Goal: Task Accomplishment & Management: Complete application form

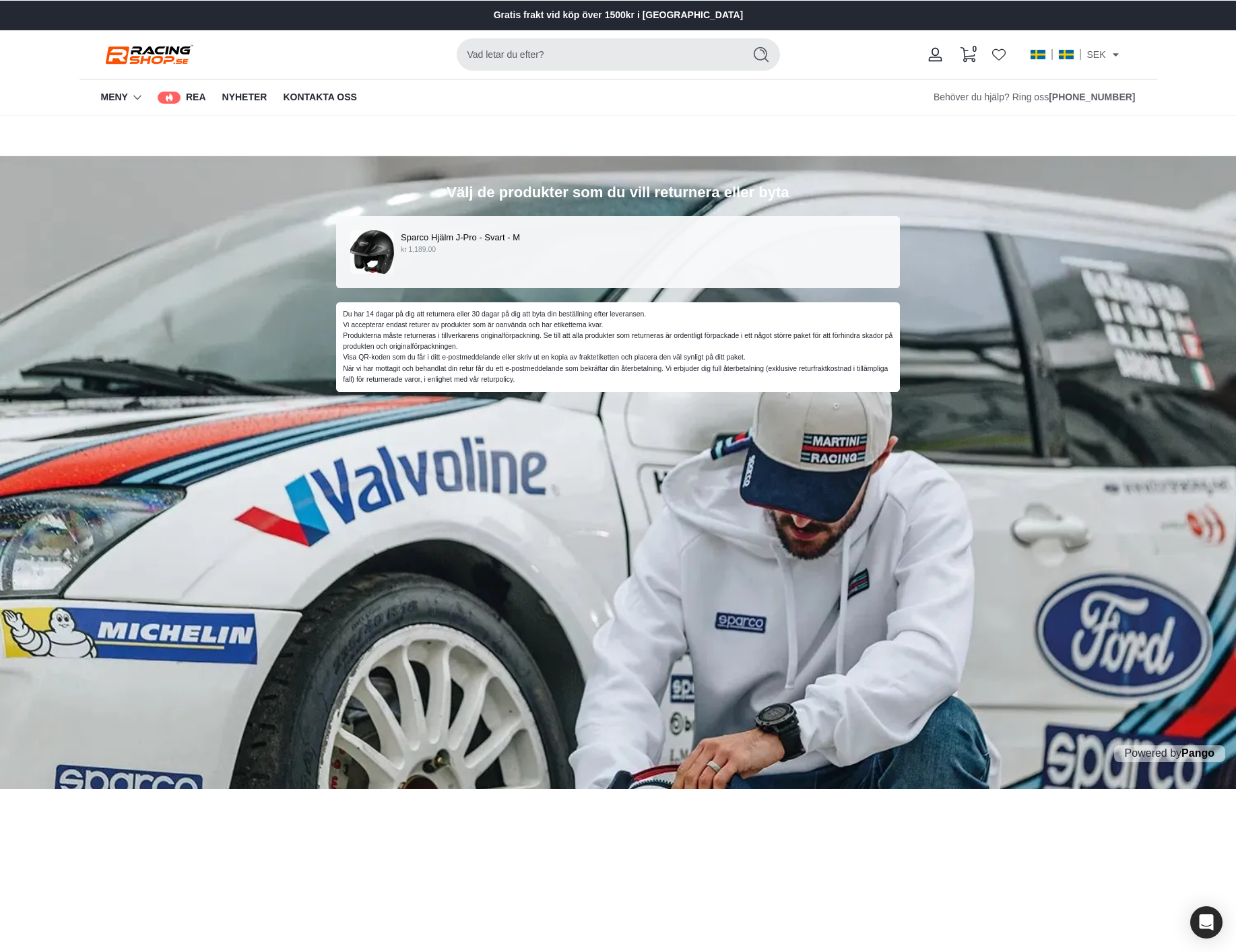
click at [507, 280] on div "Sparco Hjälm J-Pro - Svart - M kr 1,189.00" at bounding box center [618, 252] width 564 height 72
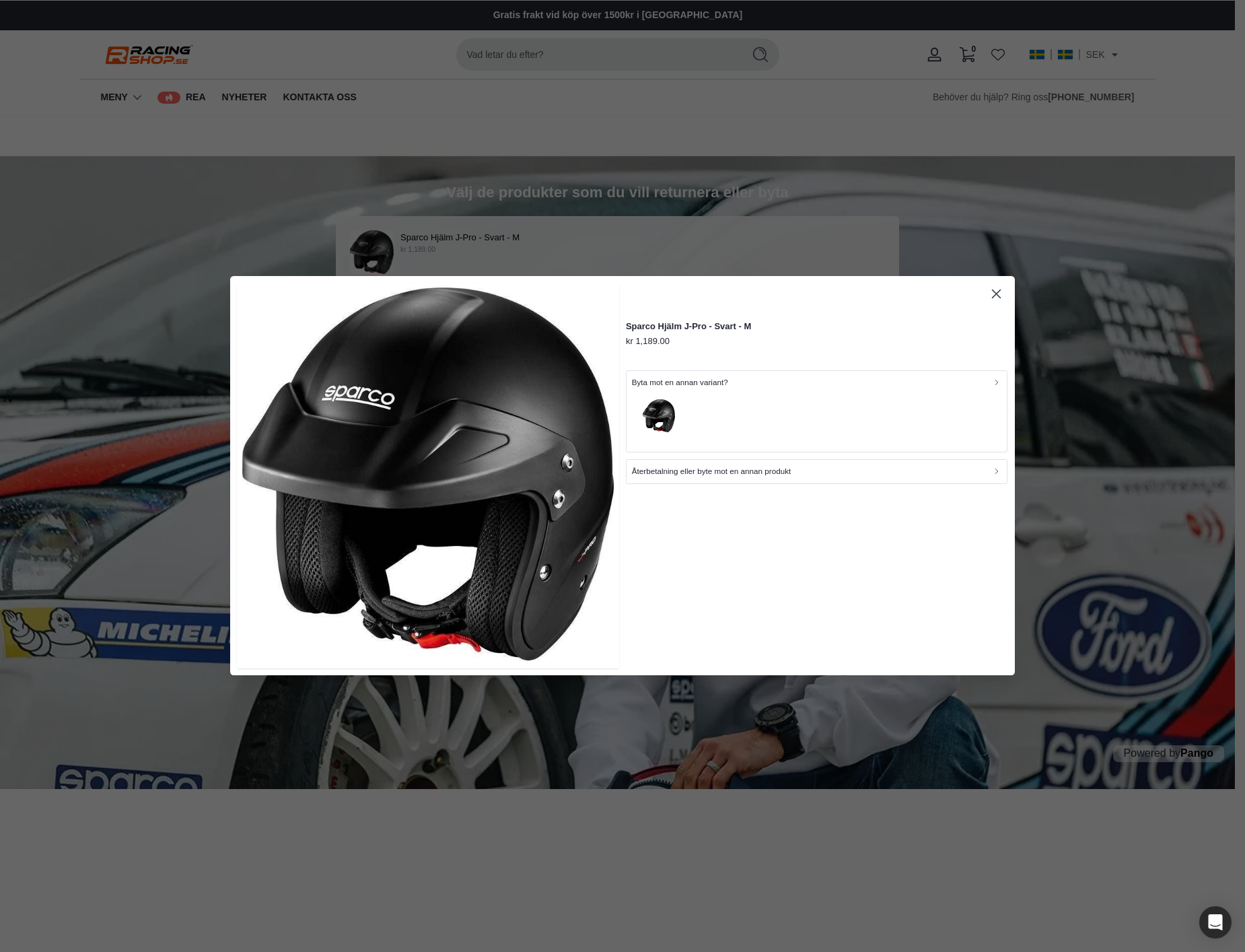
click at [812, 473] on div "Återbetalning eller byte mot en annan produkt" at bounding box center [817, 472] width 370 height 13
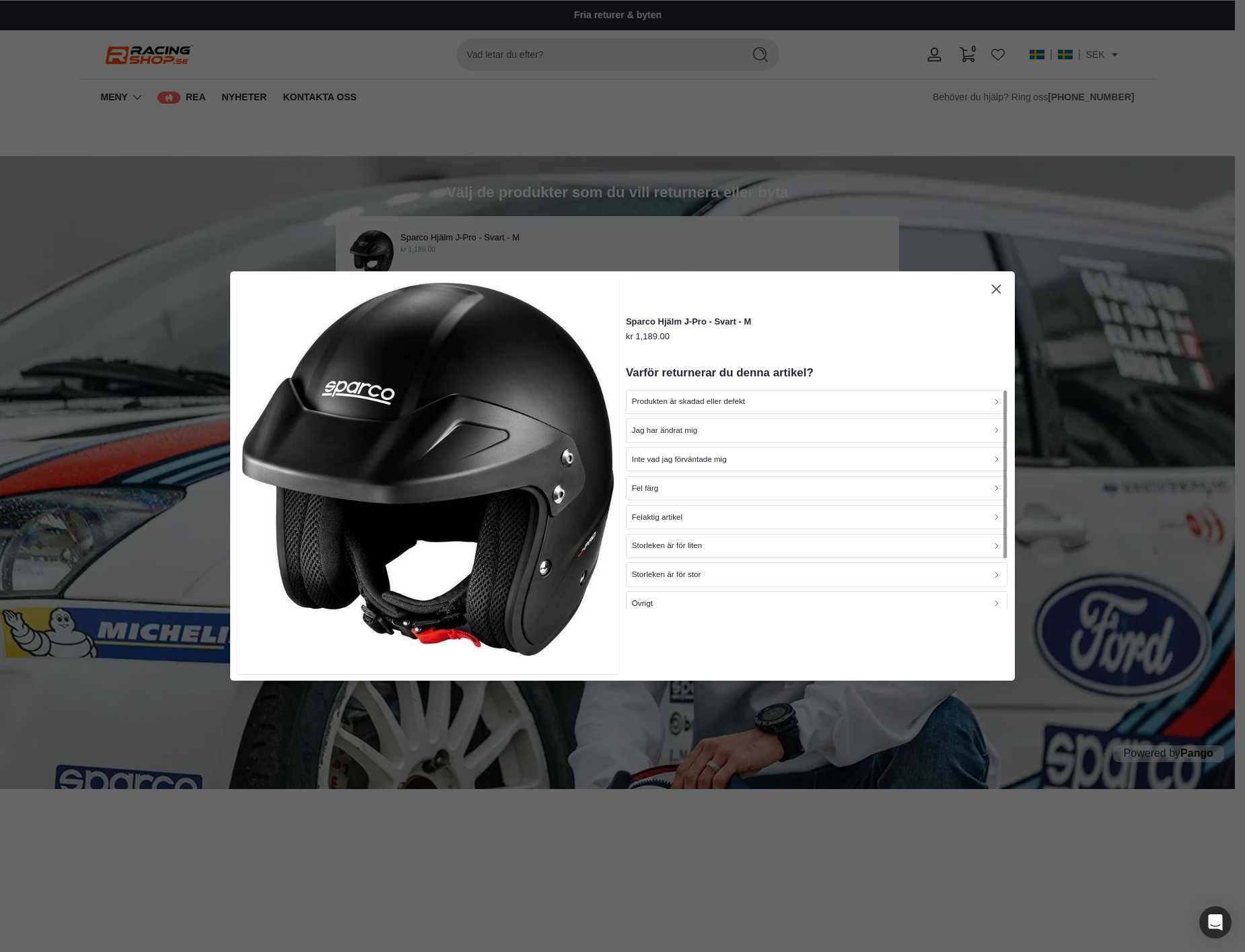
click at [702, 574] on p "Storleken är för stor" at bounding box center [667, 574] width 70 height 13
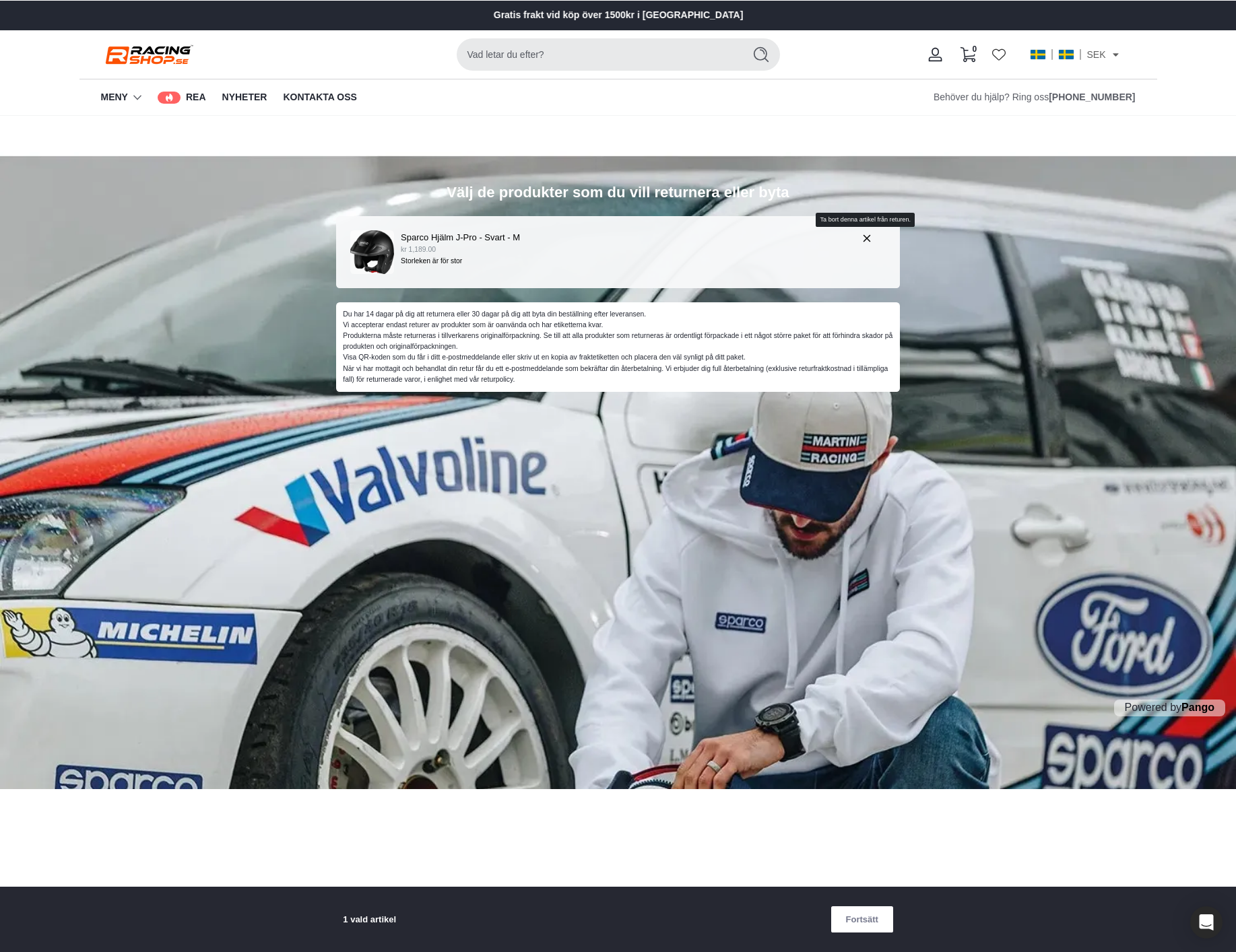
click at [866, 239] on icon "button" at bounding box center [867, 239] width 12 height 12
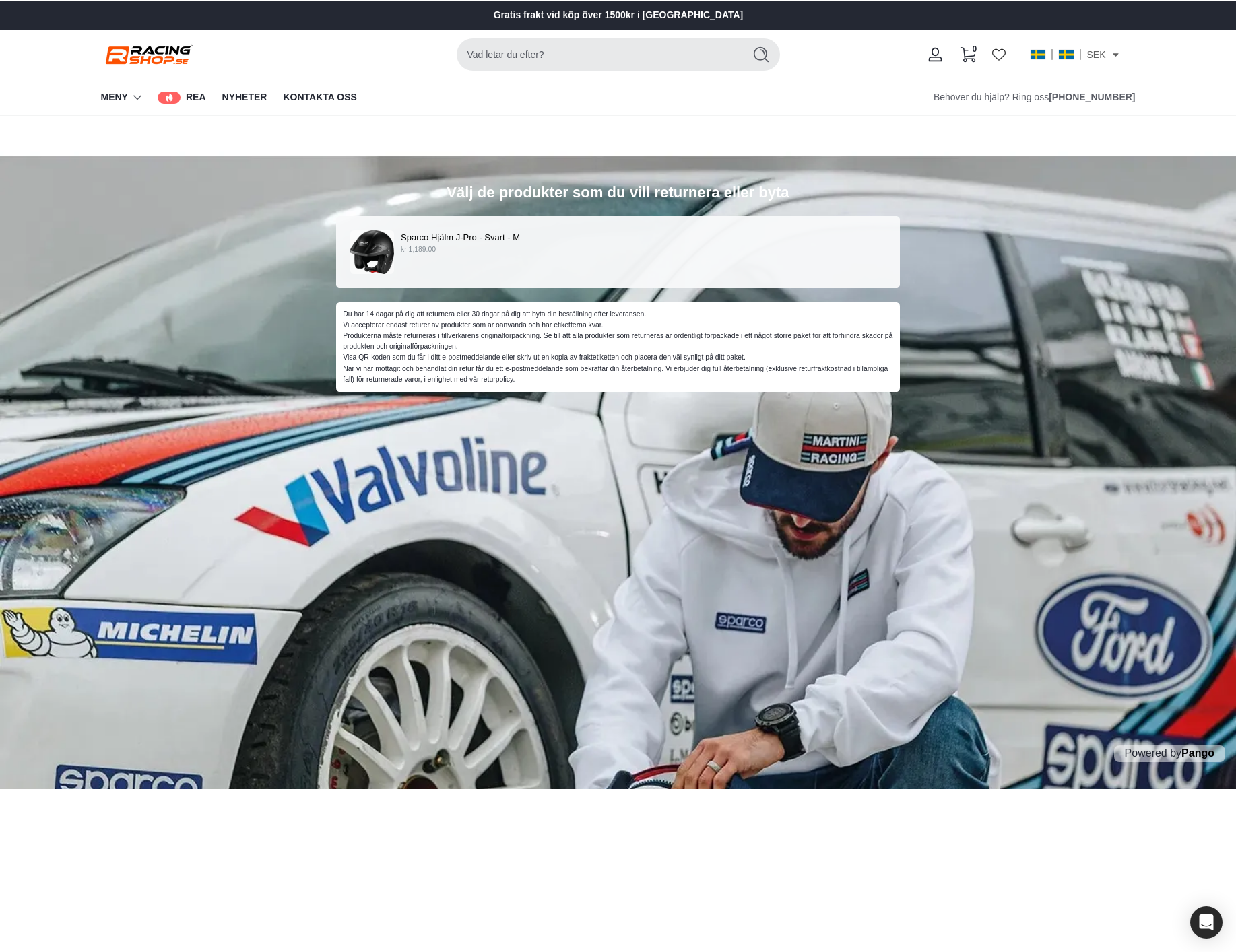
click at [668, 226] on div "Sparco Hjälm J-Pro - Svart - M kr 1,189.00" at bounding box center [618, 252] width 564 height 72
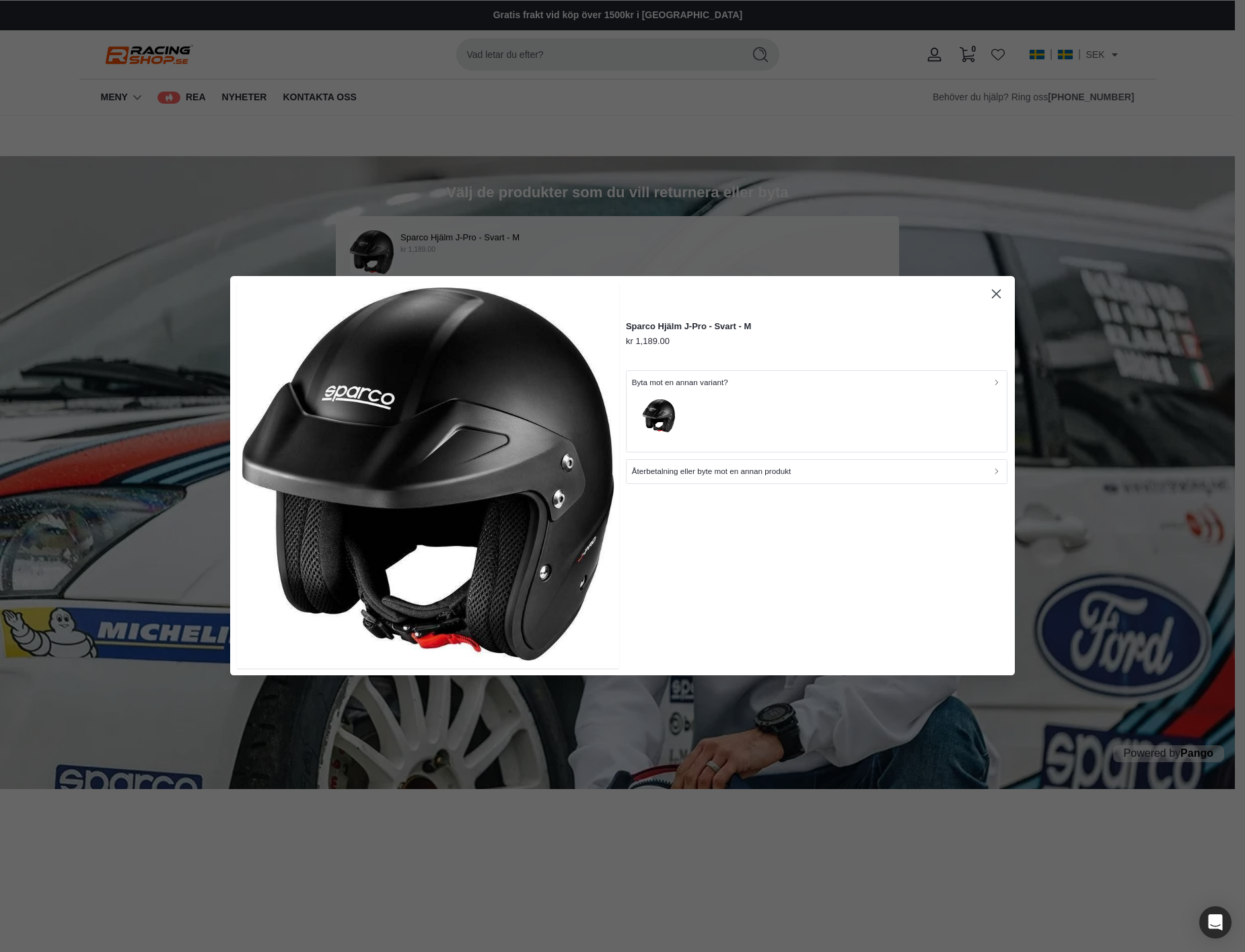
click at [740, 395] on div "button" at bounding box center [817, 418] width 370 height 58
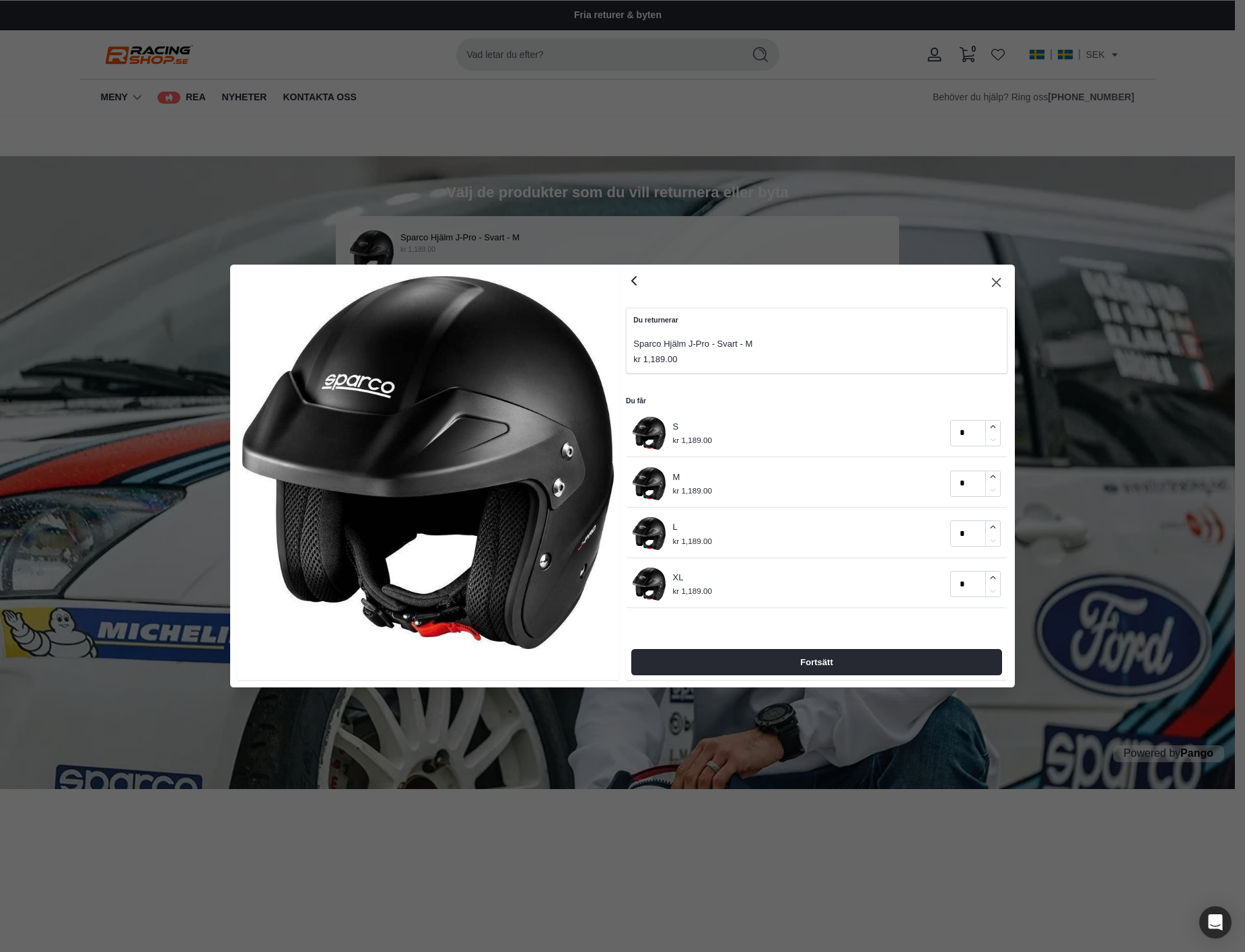
click at [638, 282] on icon "button" at bounding box center [634, 281] width 16 height 16
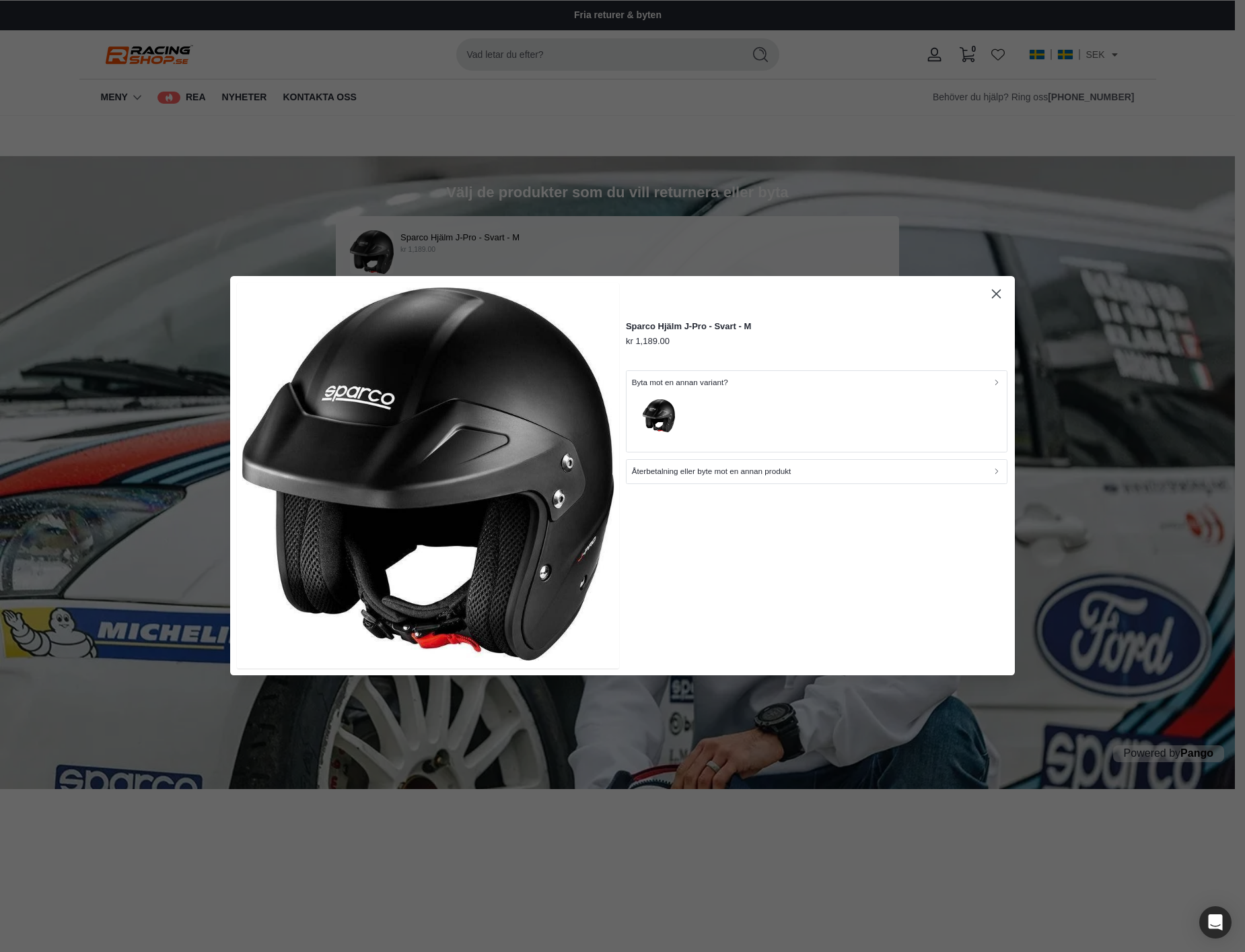
click at [677, 475] on p "Återbetalning eller byte mot en annan produkt" at bounding box center [711, 472] width 159 height 13
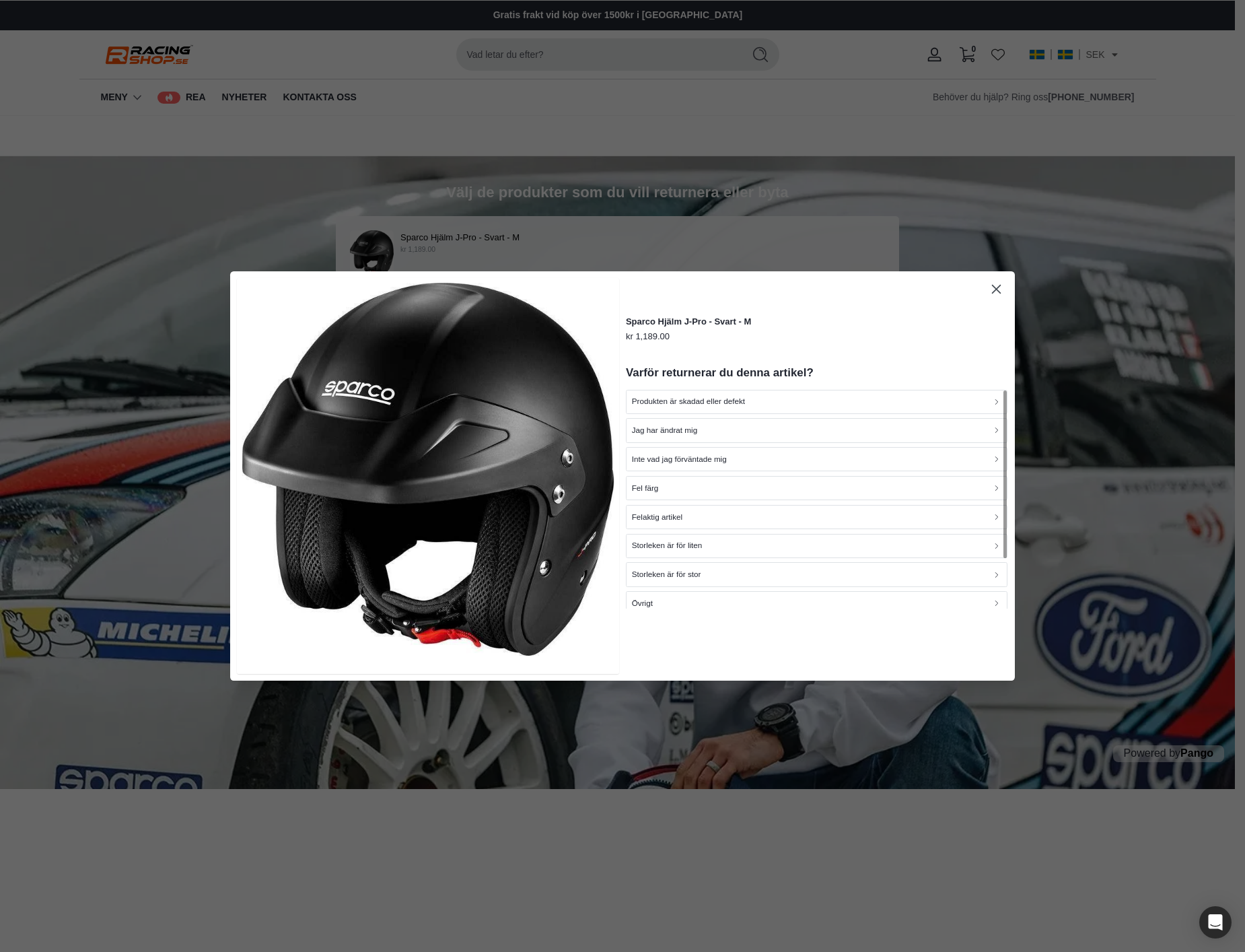
click at [707, 430] on div "Jag har ändrat mig" at bounding box center [817, 431] width 370 height 13
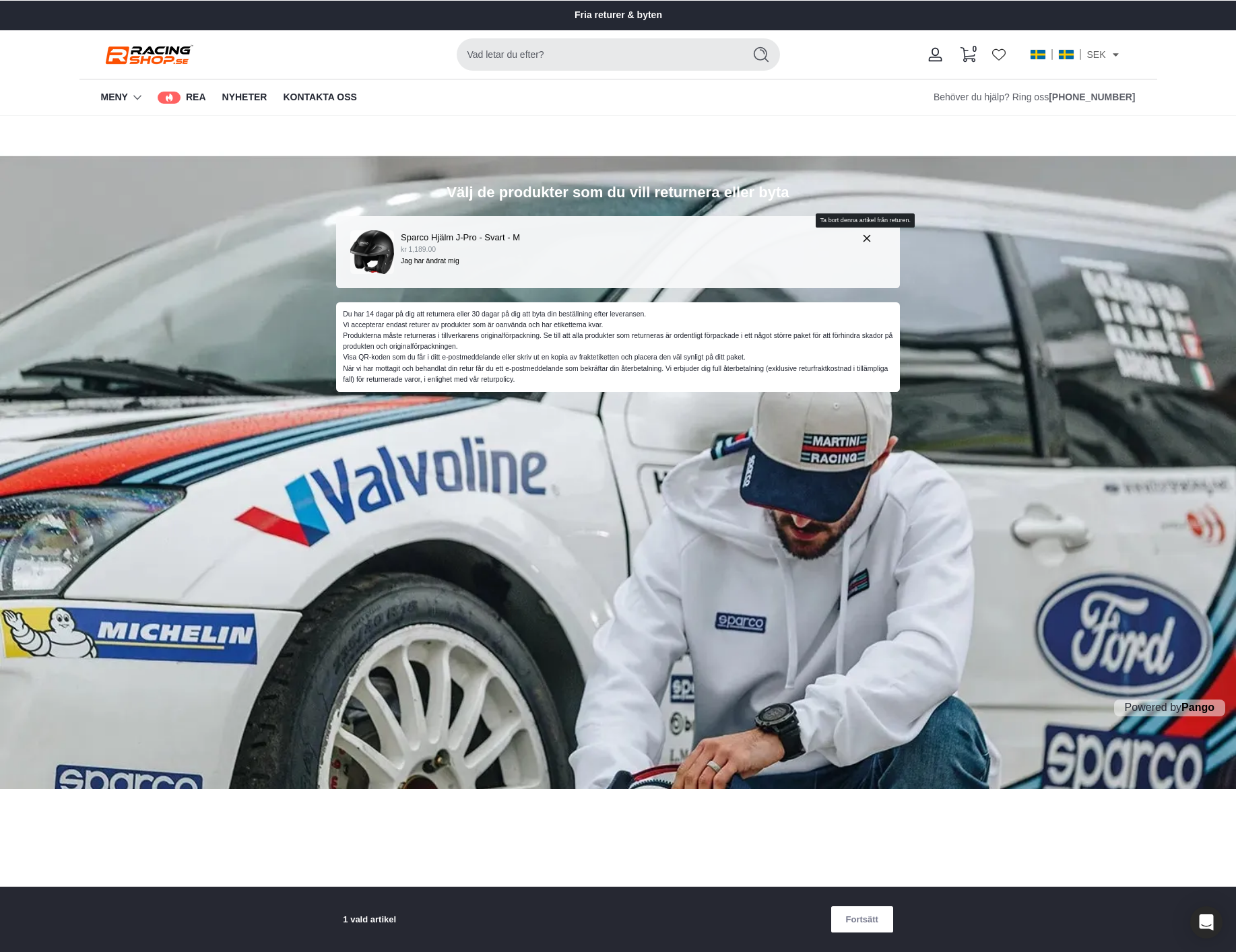
click at [868, 237] on icon "button" at bounding box center [867, 238] width 6 height 6
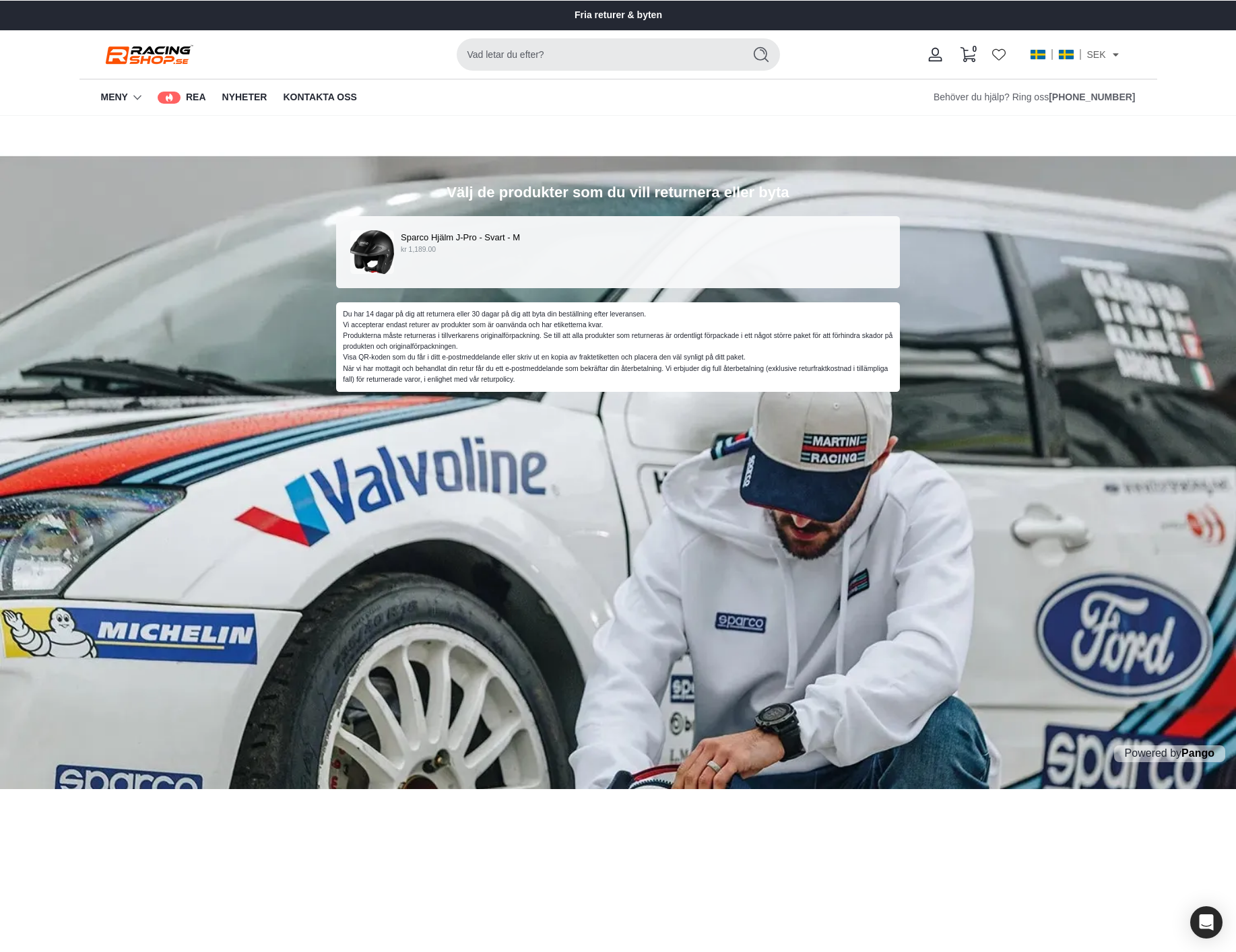
click at [611, 265] on div "Sparco Hjälm J-Pro - Svart - M kr 1,189.00" at bounding box center [618, 252] width 537 height 44
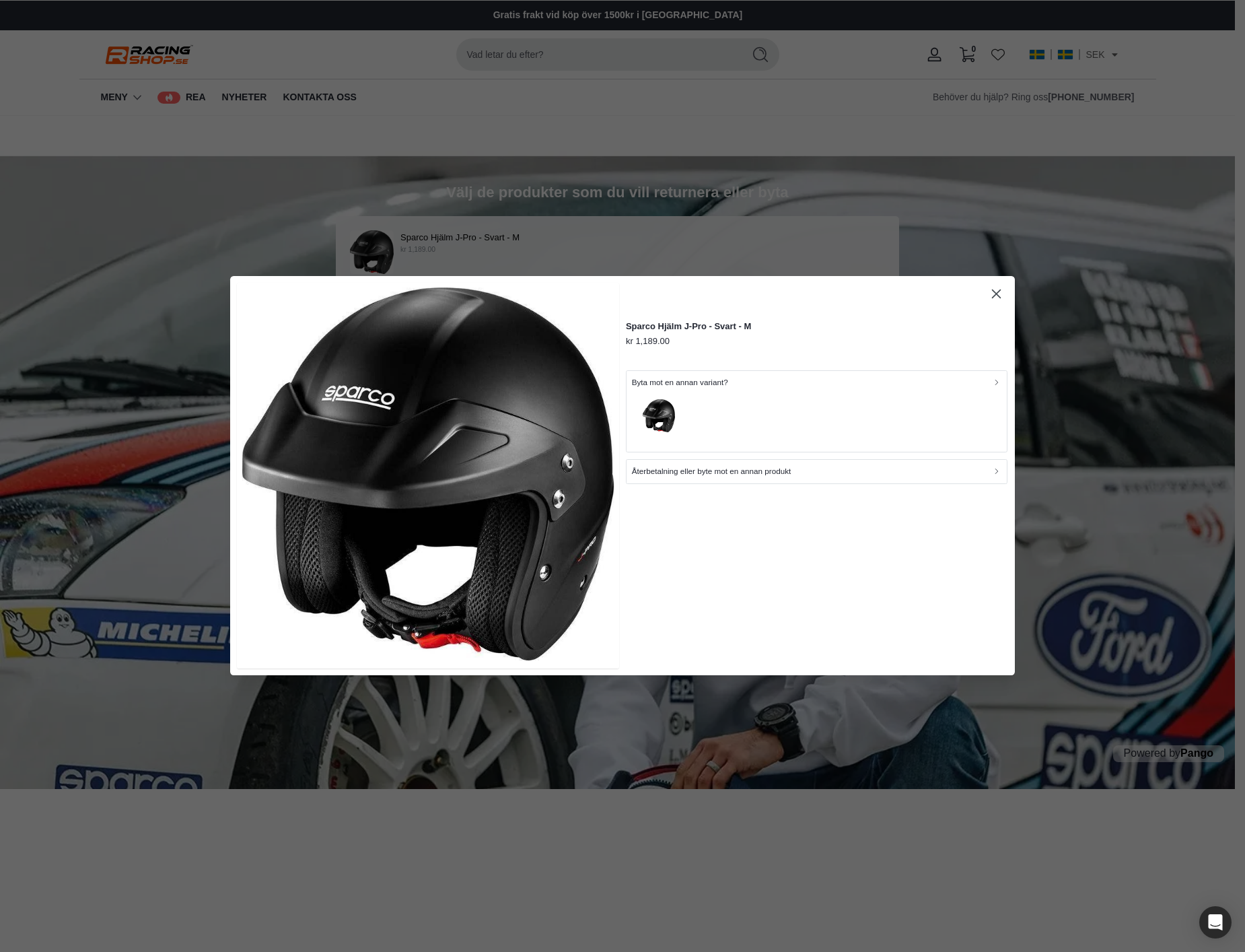
click at [711, 417] on div "button" at bounding box center [817, 418] width 370 height 58
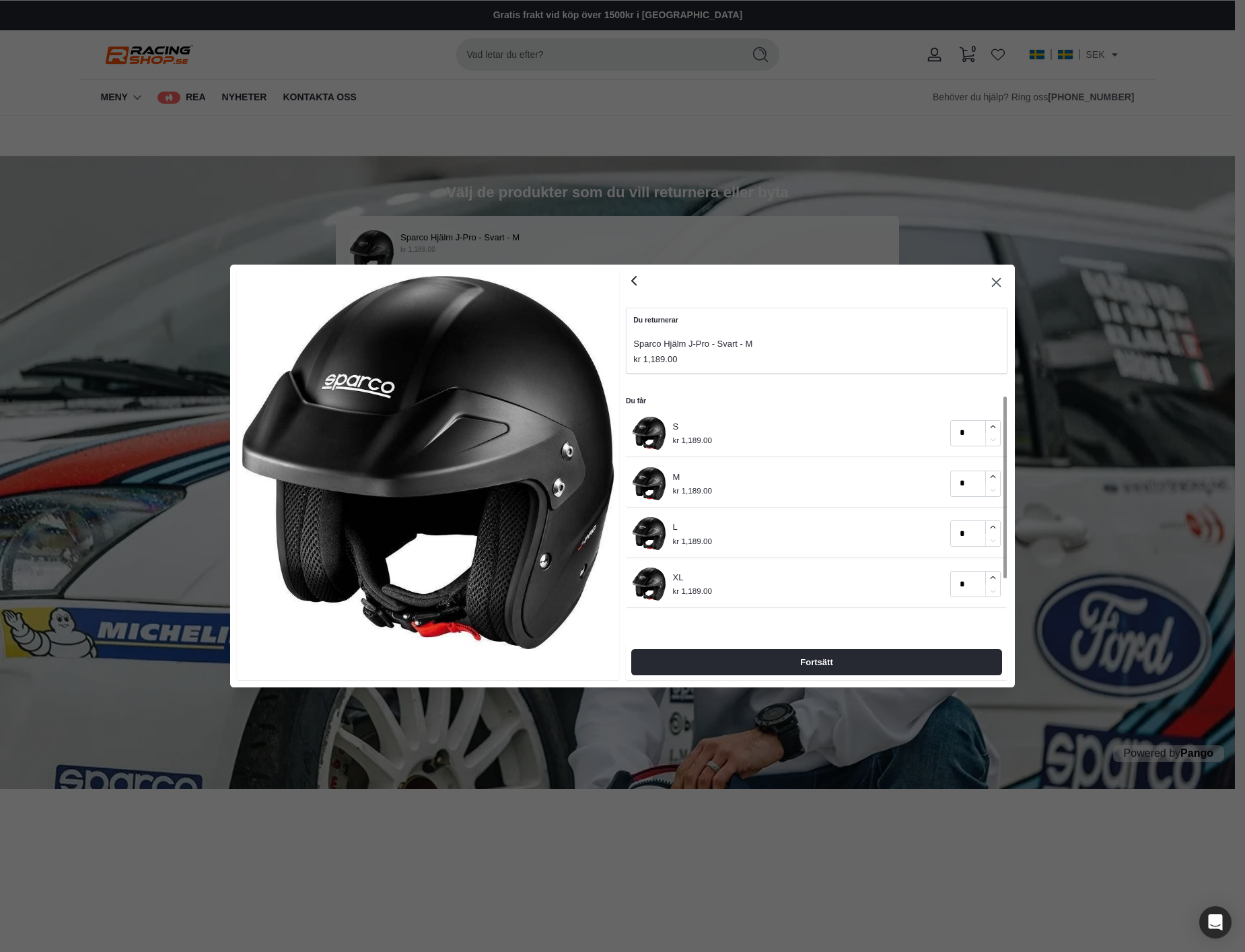
click at [634, 282] on icon "button" at bounding box center [634, 280] width 4 height 8
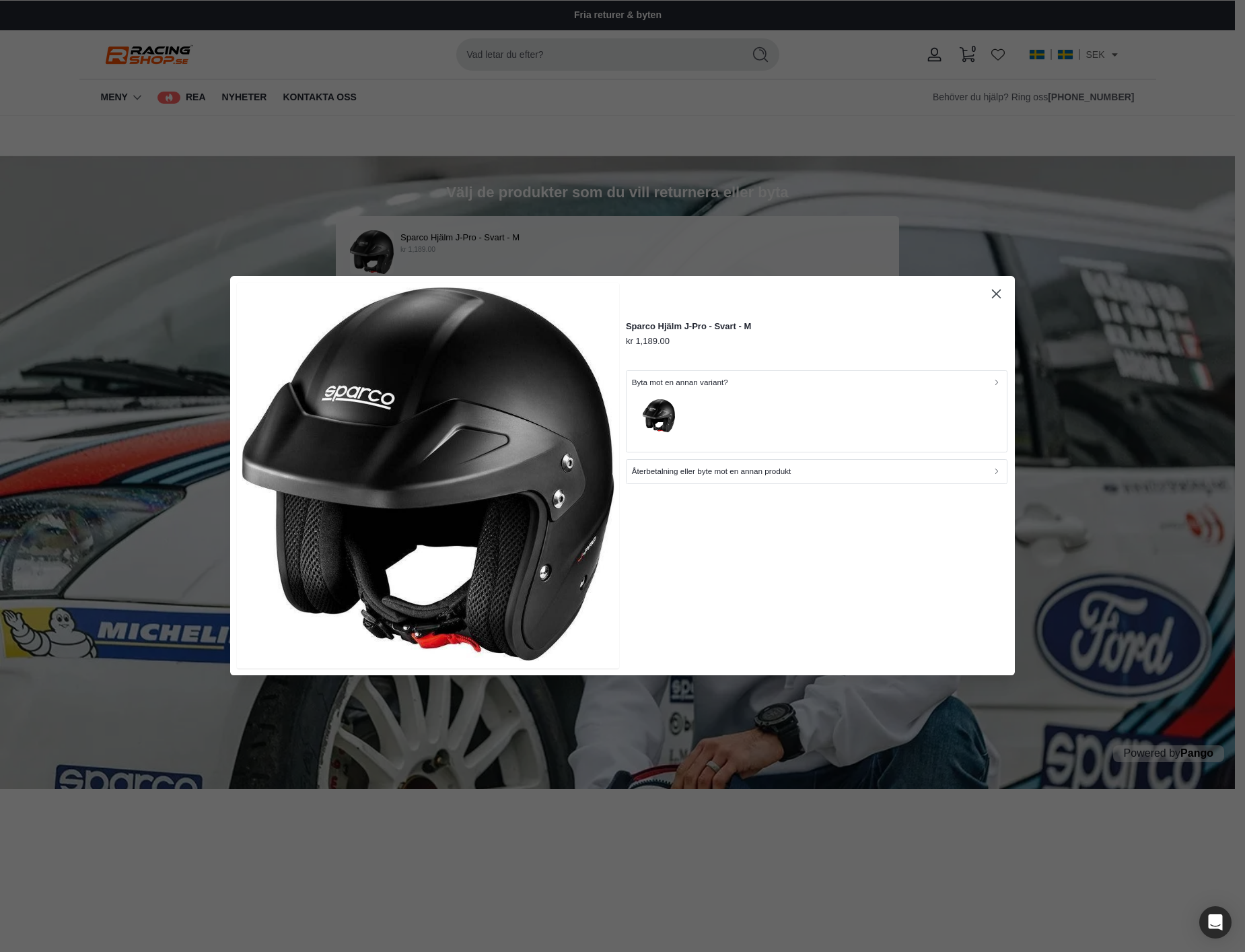
click at [721, 476] on p "Återbetalning eller byte mot en annan produkt" at bounding box center [711, 472] width 159 height 13
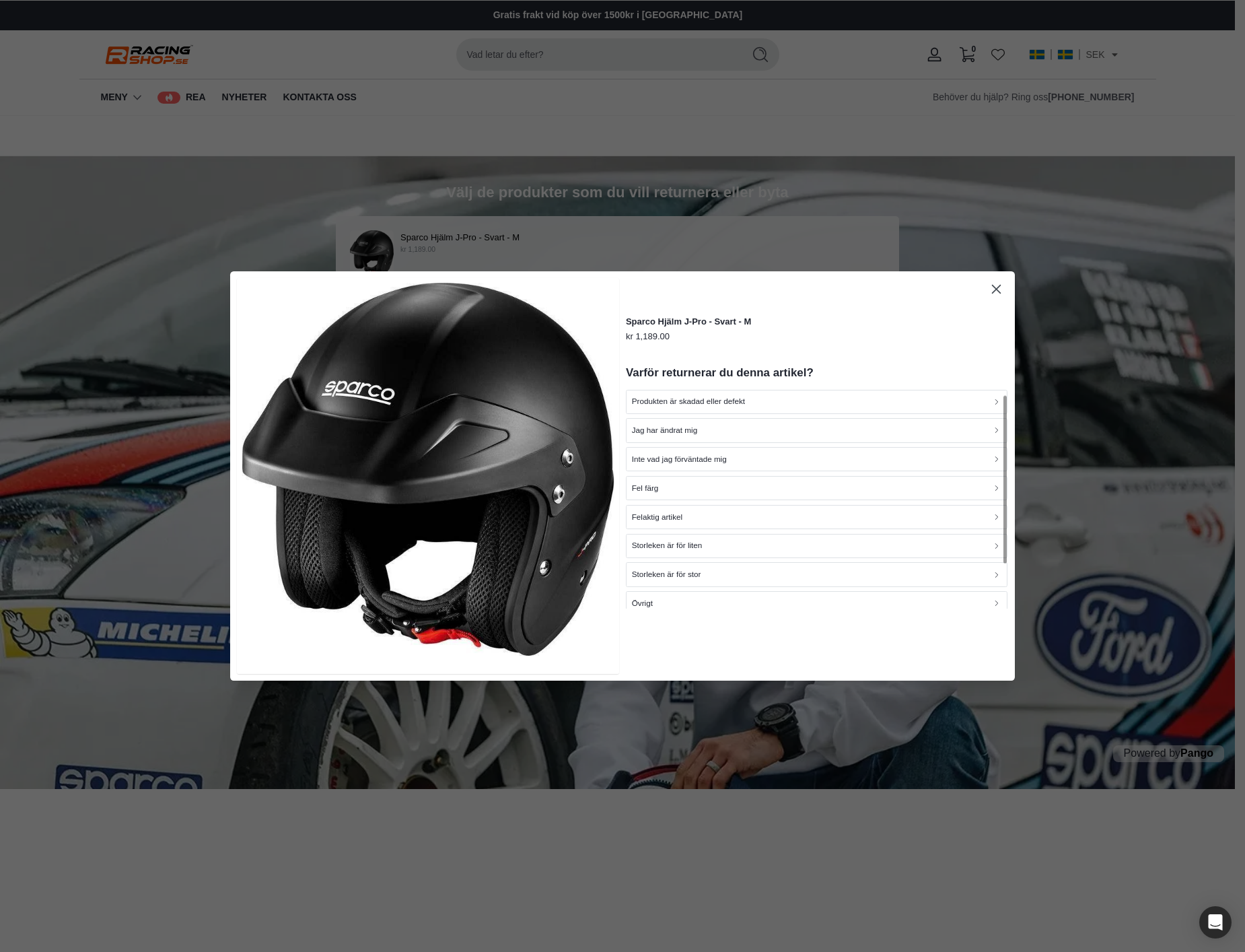
scroll to position [64, 0]
